Goal: Transaction & Acquisition: Purchase product/service

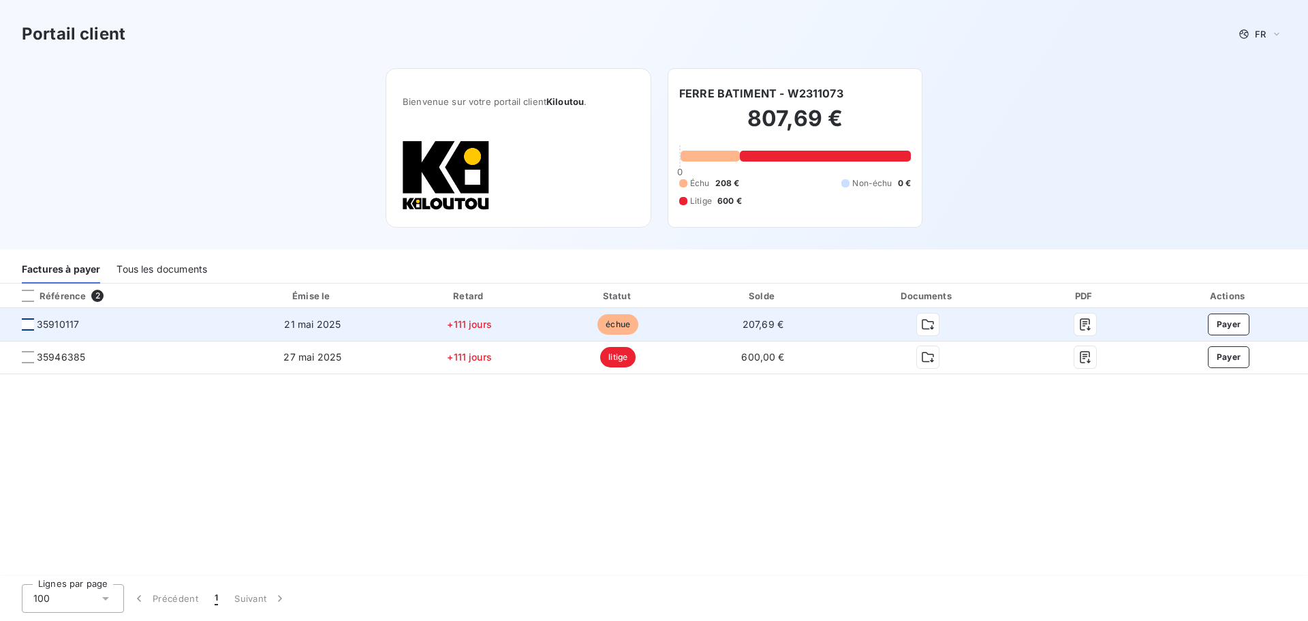
click at [30, 325] on div at bounding box center [28, 324] width 12 height 12
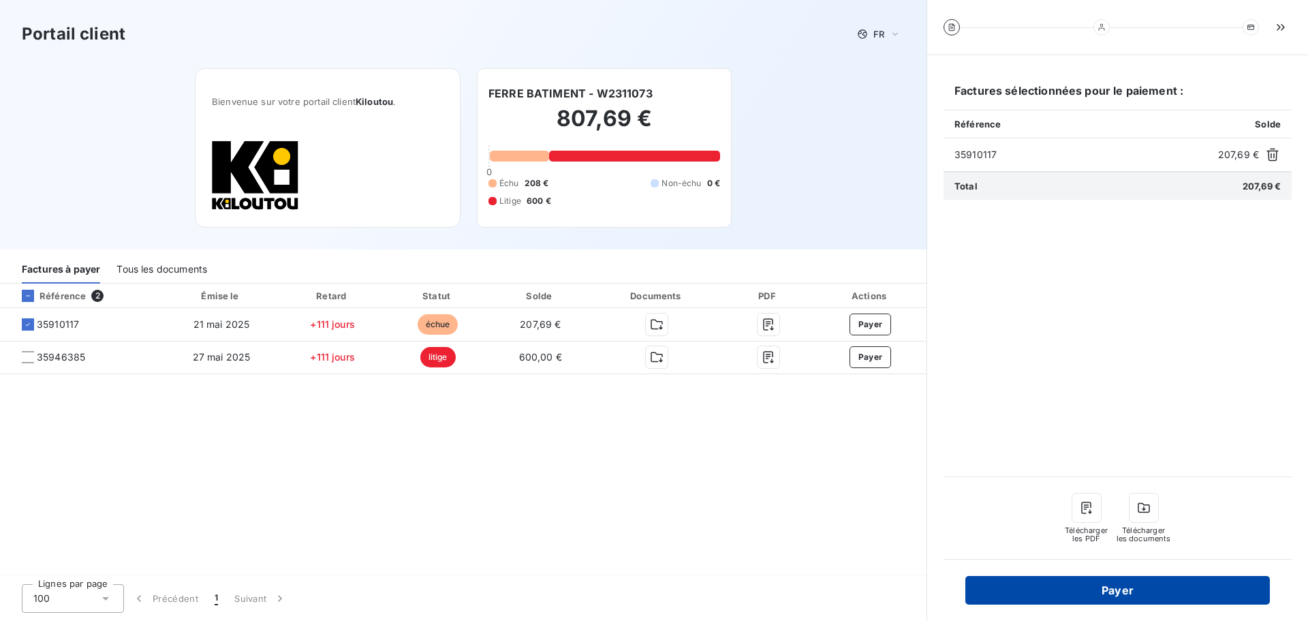
click at [1142, 593] on button "Payer" at bounding box center [1117, 590] width 305 height 29
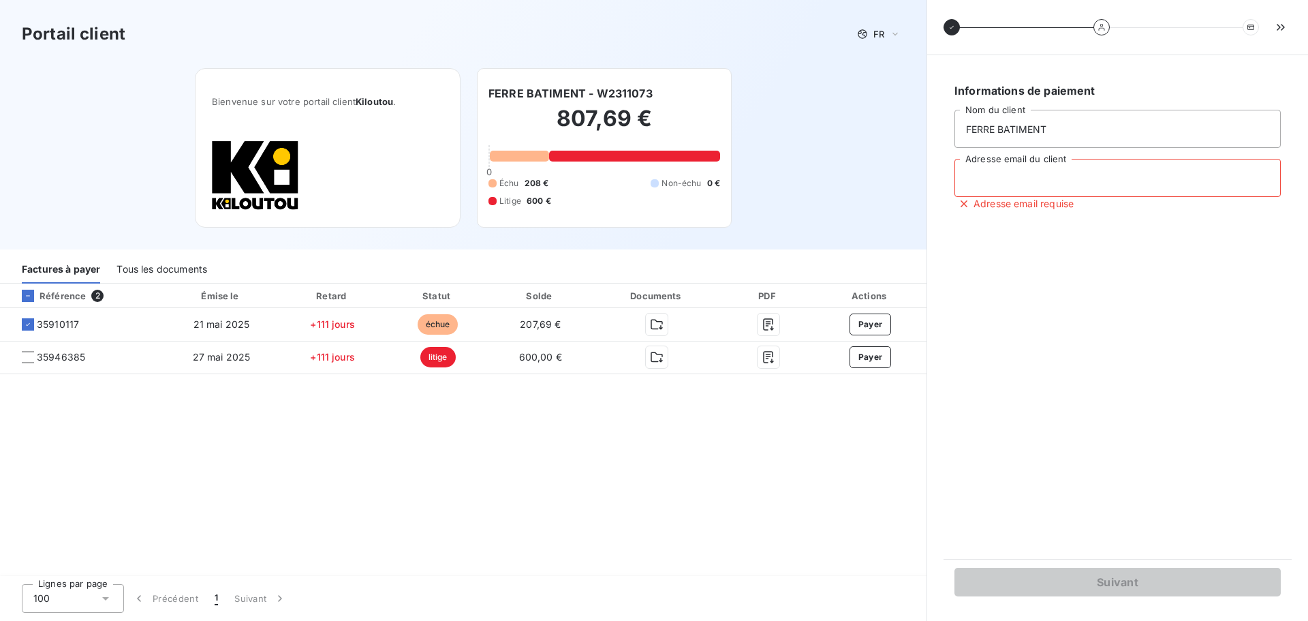
click at [1021, 178] on input "Adresse email du client" at bounding box center [1118, 178] width 326 height 38
type input "pascalefbt@gmail.com"
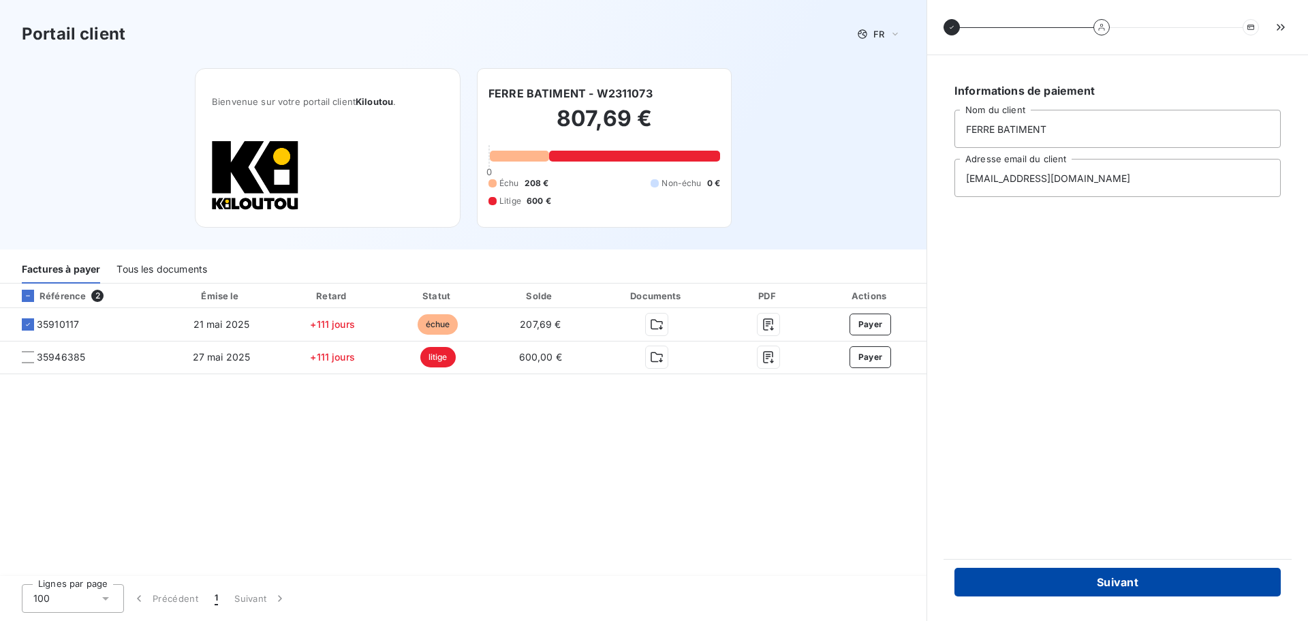
click at [1107, 579] on button "Suivant" at bounding box center [1118, 582] width 326 height 29
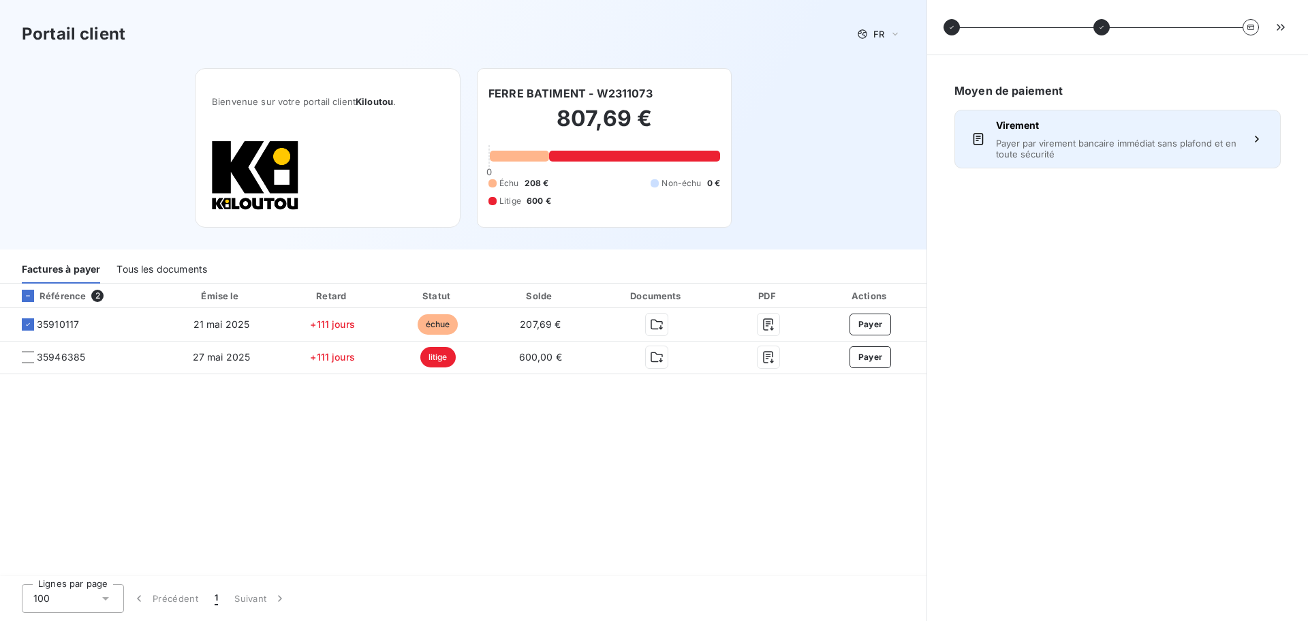
click at [1128, 145] on span "Payer par virement bancaire immédiat sans plafond et en toute sécurité" at bounding box center [1117, 149] width 243 height 22
